Goal: Find specific page/section: Find specific page/section

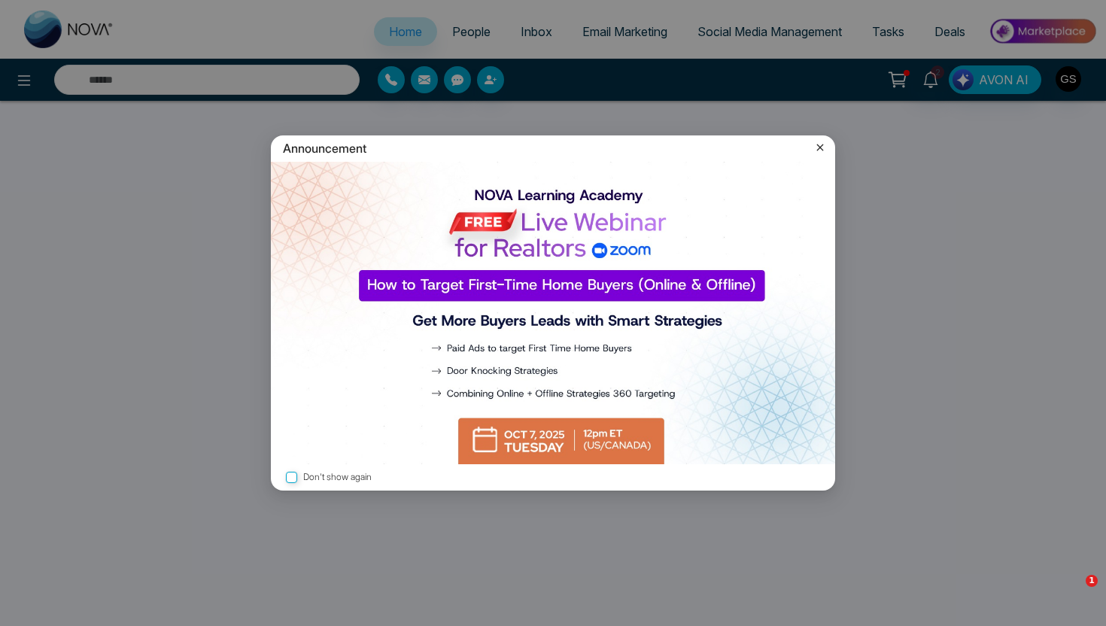
select select "*"
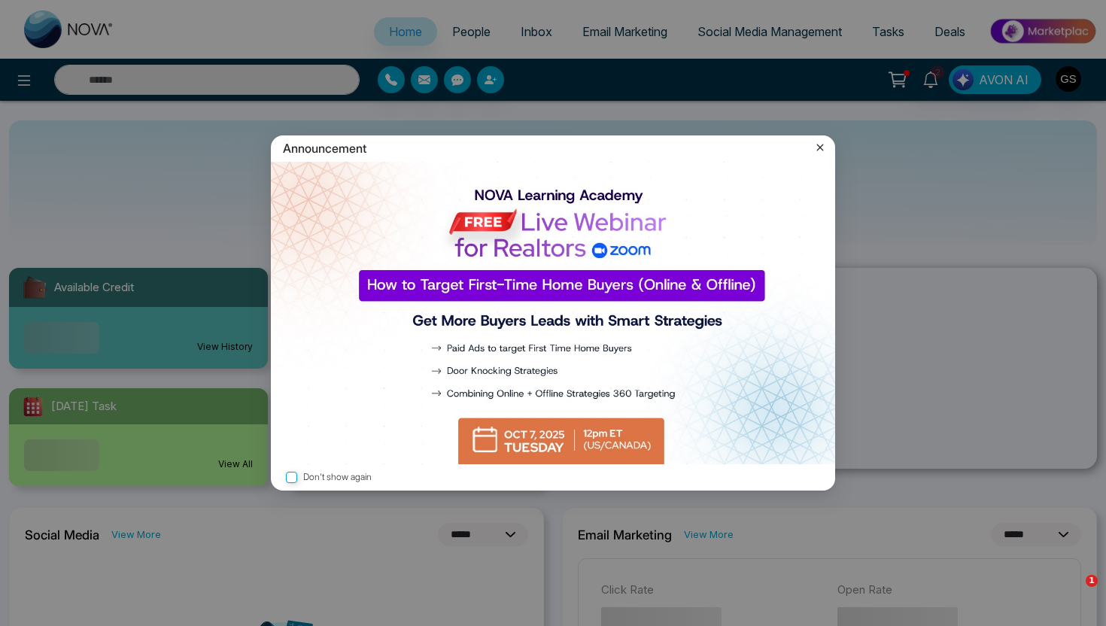
click at [822, 146] on icon at bounding box center [819, 147] width 15 height 15
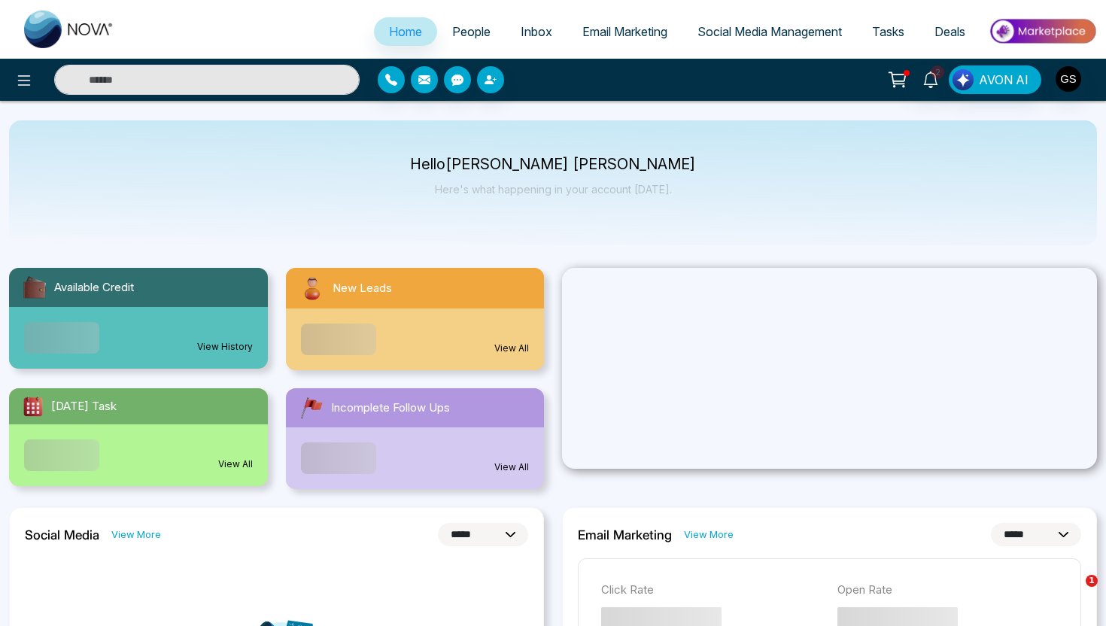
click at [479, 32] on span "People" at bounding box center [471, 31] width 38 height 15
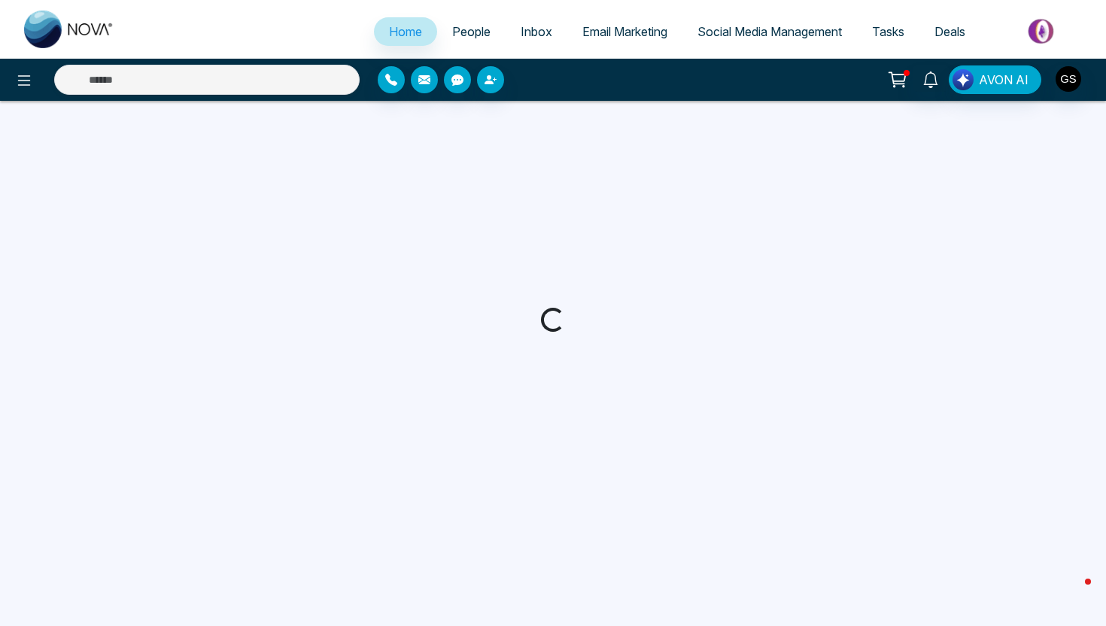
select select "*"
